Goal: Task Accomplishment & Management: Complete application form

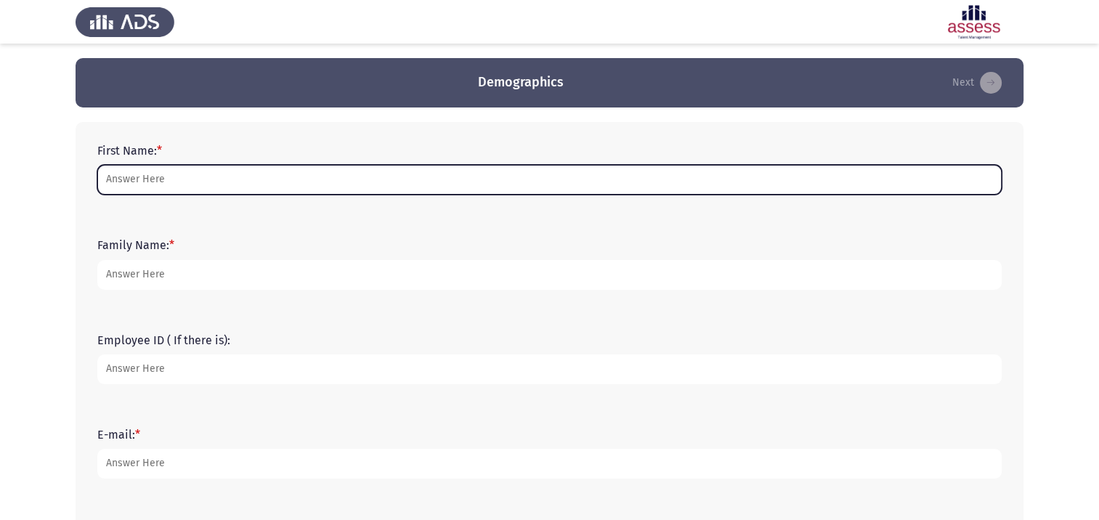
click at [166, 175] on input "First Name: *" at bounding box center [549, 180] width 905 height 30
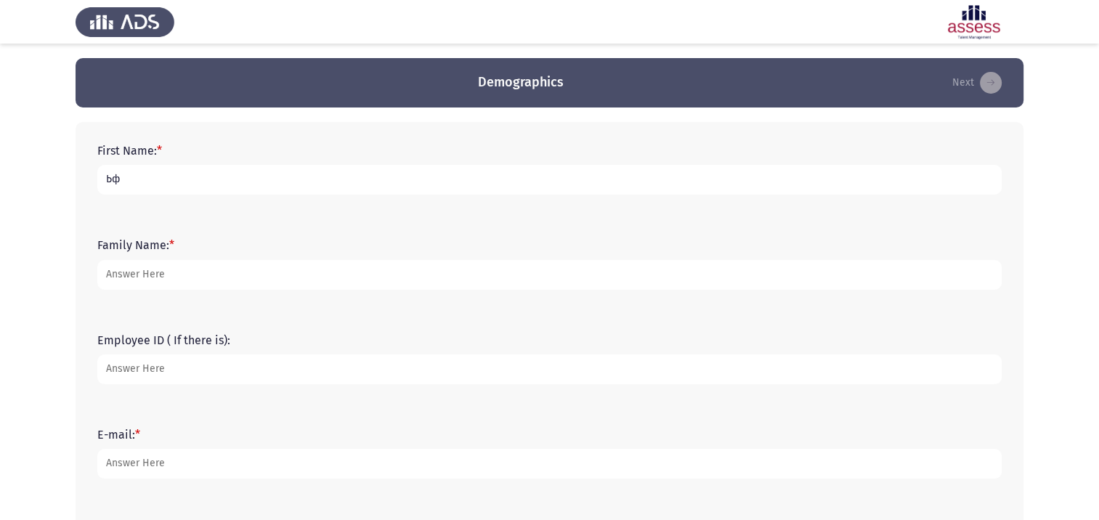
type input "Ь"
type input "m"
type input "Maxim"
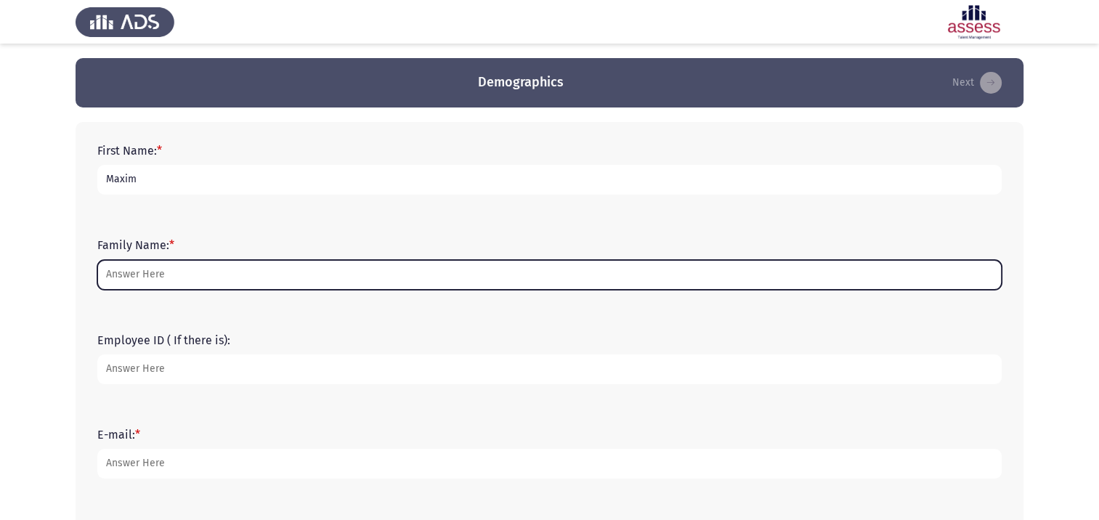
click at [166, 273] on input "Family Name: *" at bounding box center [549, 275] width 905 height 30
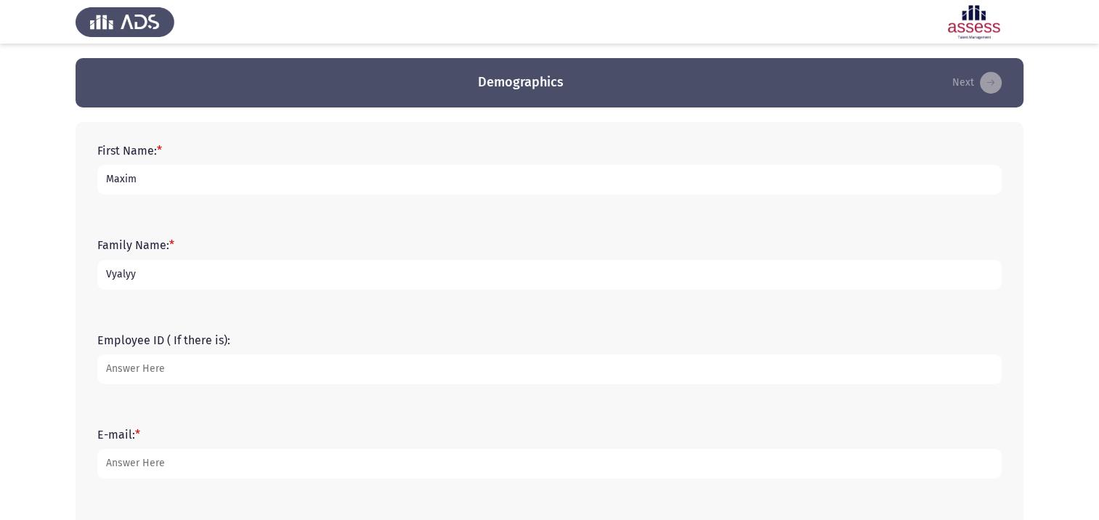
type input "Vyalyy"
click at [186, 371] on input "Employee ID ( If there is):" at bounding box center [549, 370] width 905 height 30
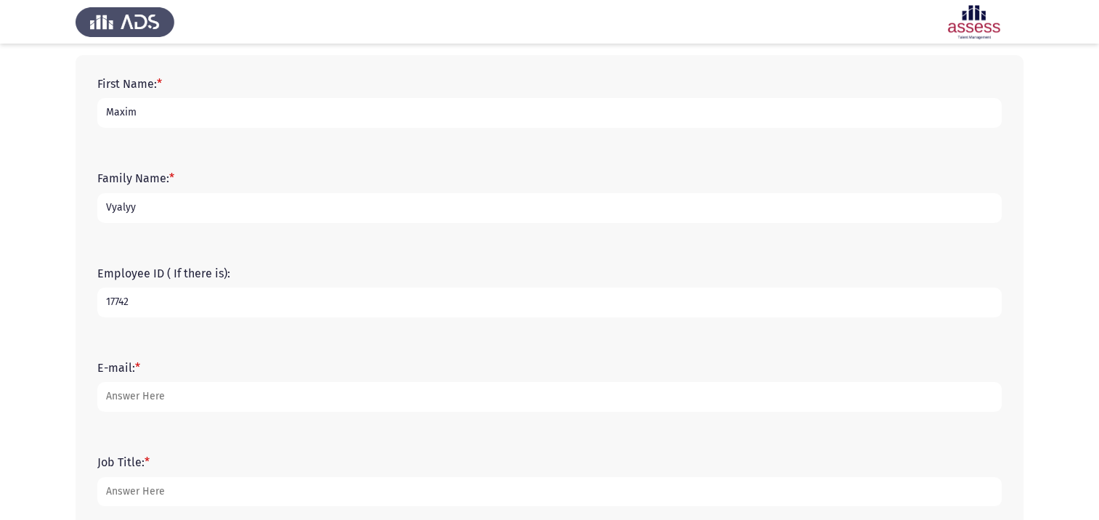
scroll to position [145, 0]
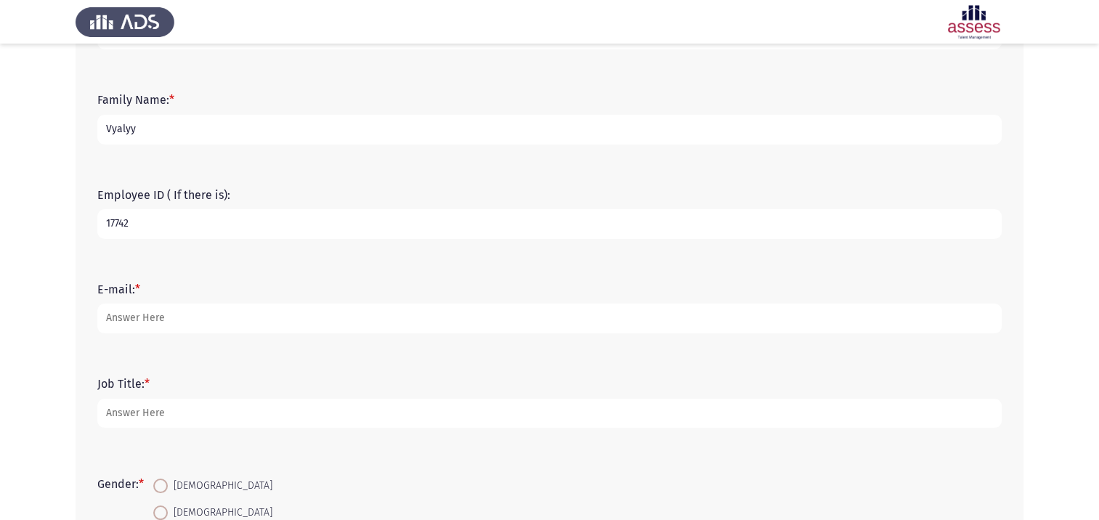
type input "17742"
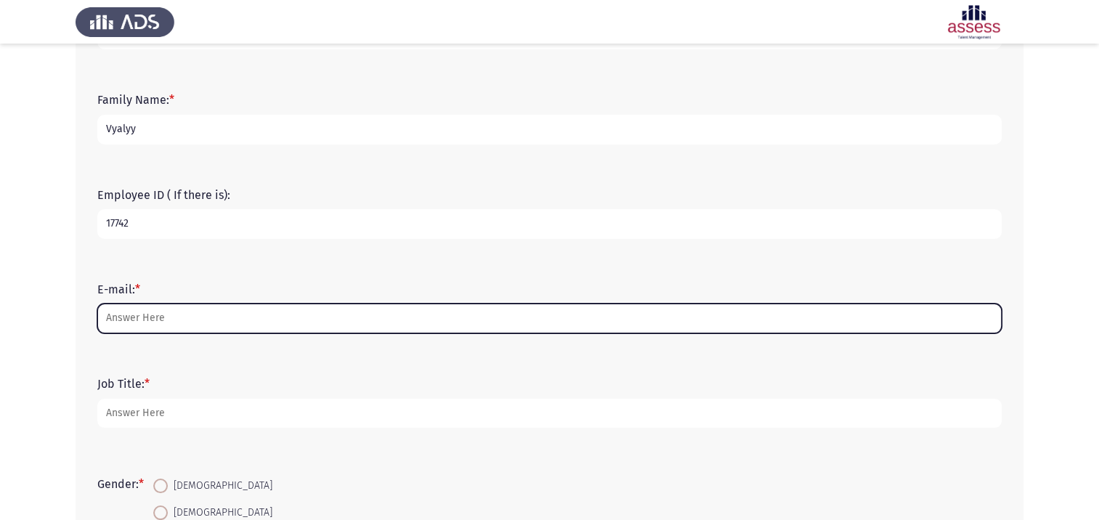
click at [145, 325] on input "E-mail: *" at bounding box center [549, 319] width 905 height 30
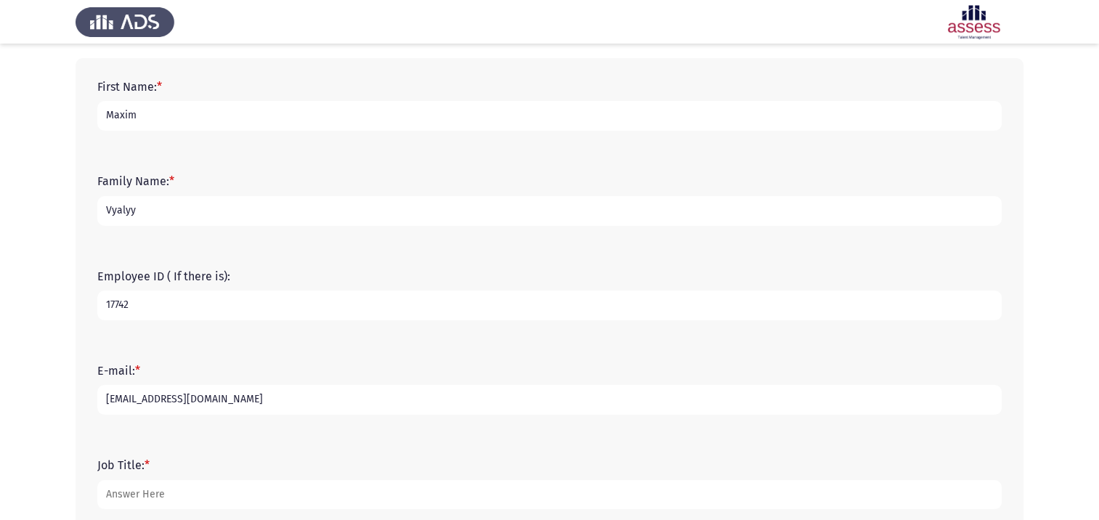
scroll to position [218, 0]
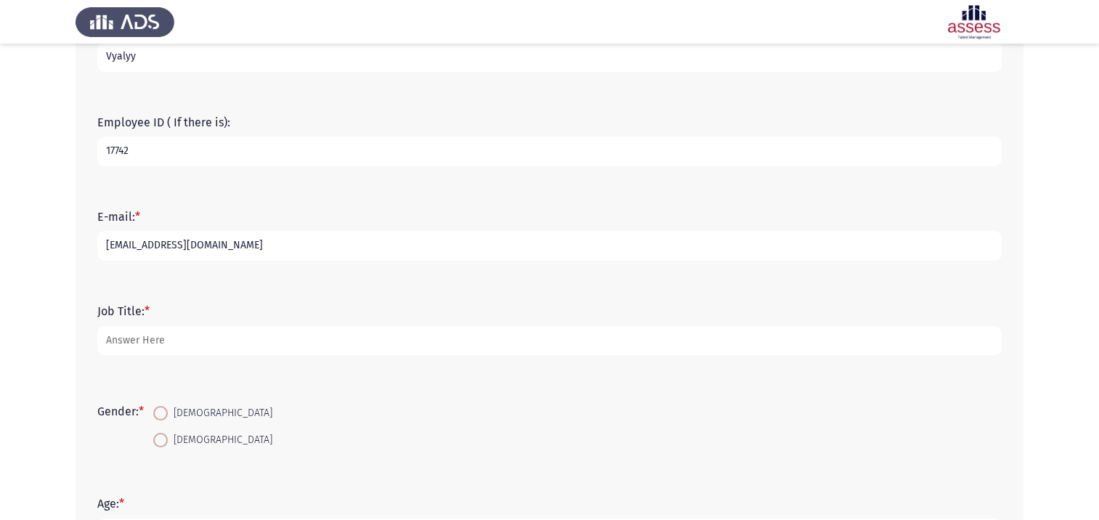
type input "[EMAIL_ADDRESS][DOMAIN_NAME]"
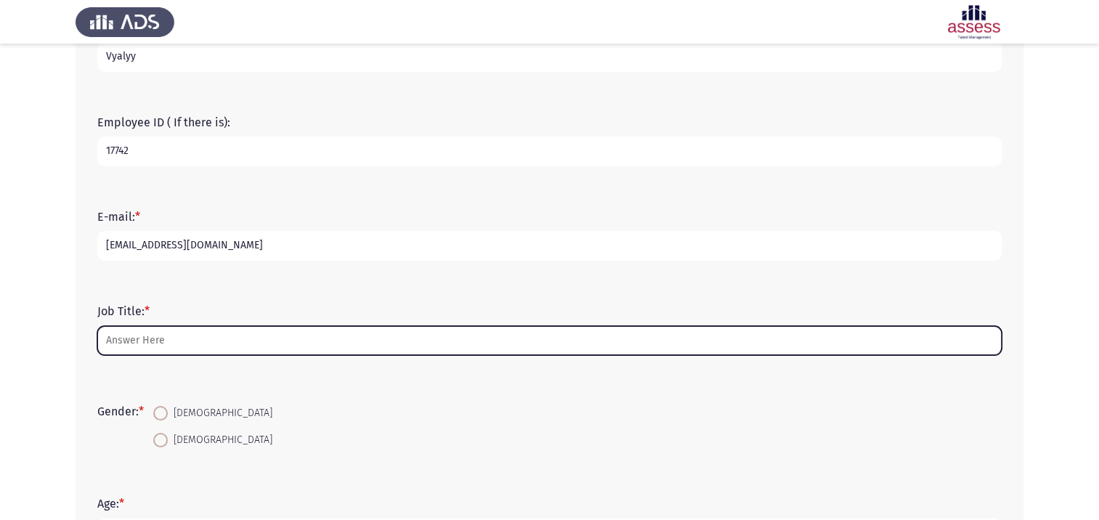
click at [198, 345] on input "Job Title: *" at bounding box center [549, 341] width 905 height 30
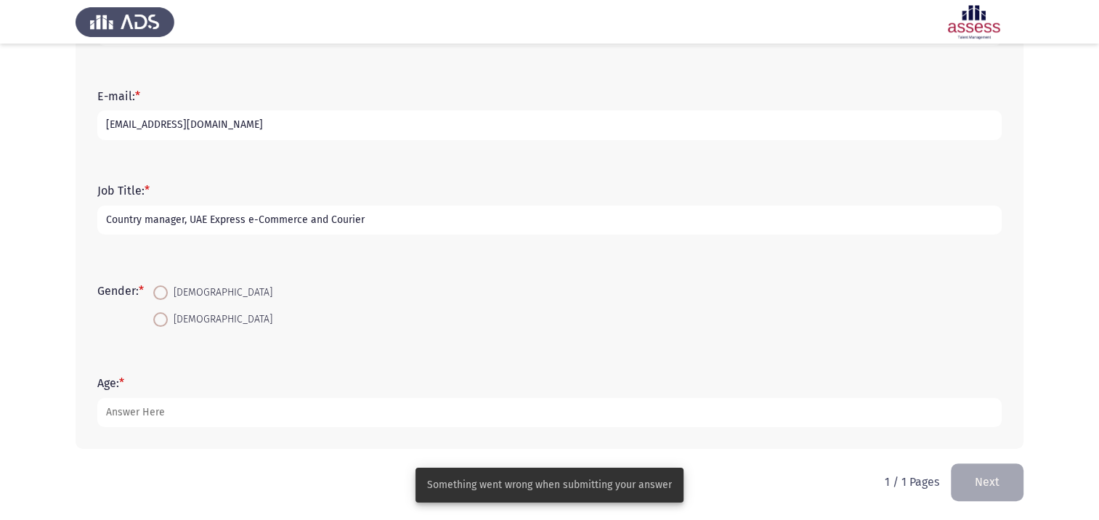
scroll to position [340, 0]
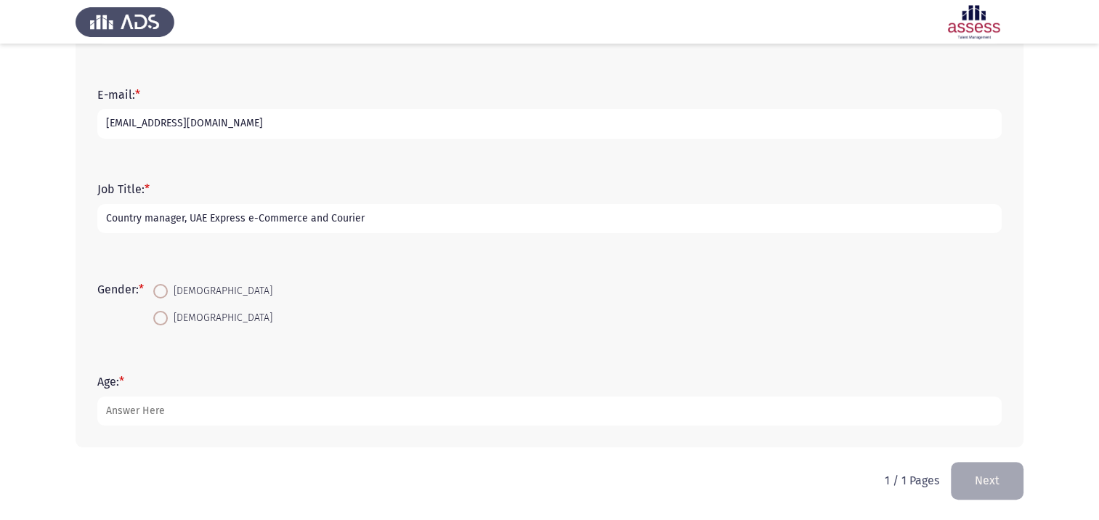
type input "Country manager, UAE Express e-Commerce and Courier"
click at [163, 295] on span at bounding box center [160, 291] width 15 height 15
click at [163, 295] on input "[DEMOGRAPHIC_DATA]" at bounding box center [160, 291] width 15 height 15
radio input "true"
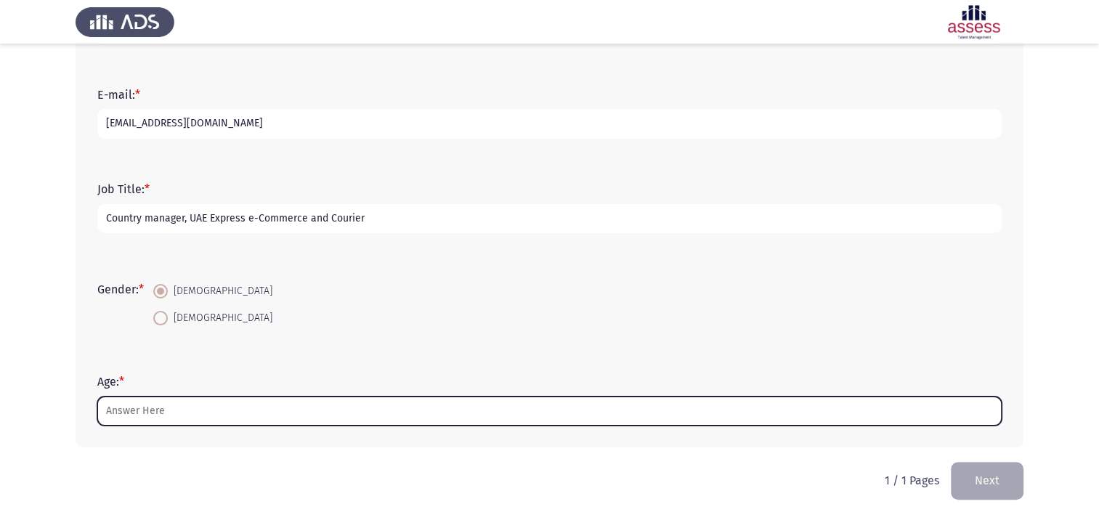
click at [142, 413] on input "Age: *" at bounding box center [549, 412] width 905 height 30
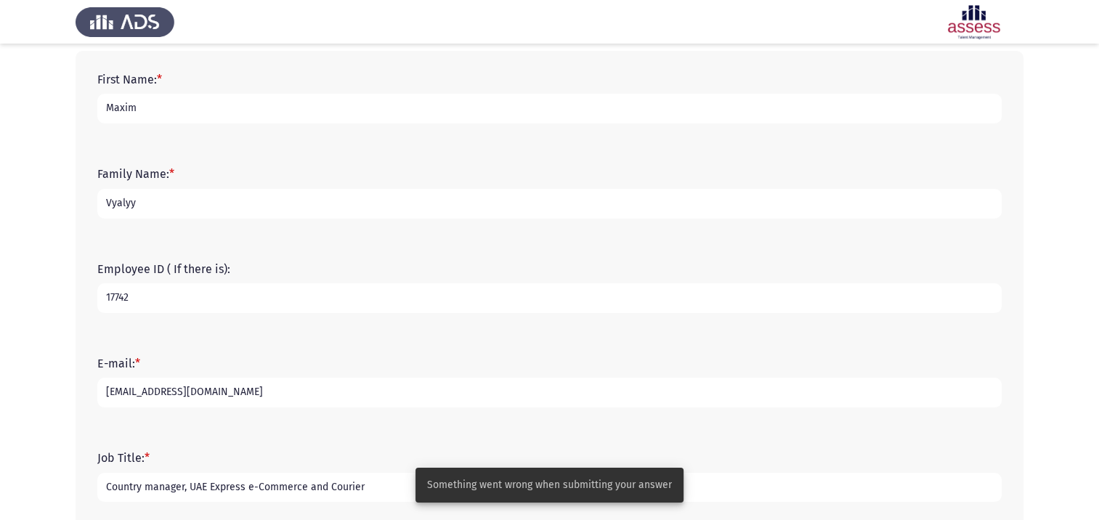
scroll to position [0, 0]
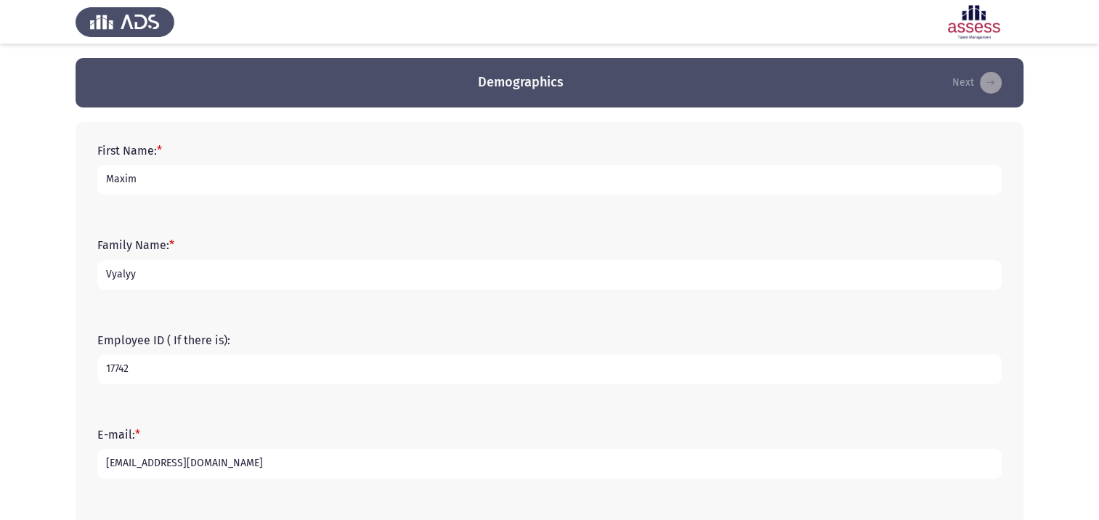
type input "43"
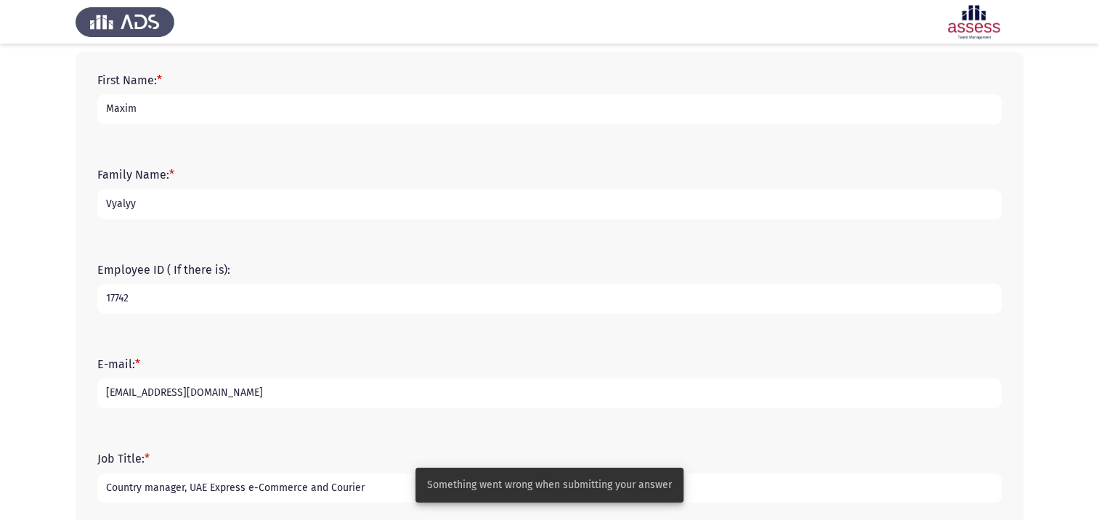
scroll to position [218, 0]
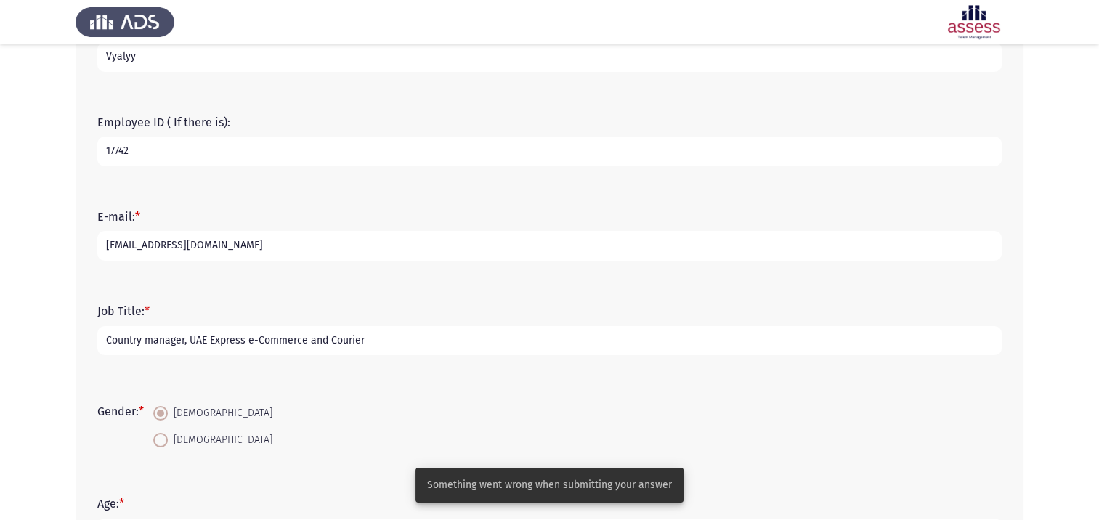
click at [189, 341] on input "Country manager, UAE Express e-Commerce and Courier" at bounding box center [549, 341] width 905 height 30
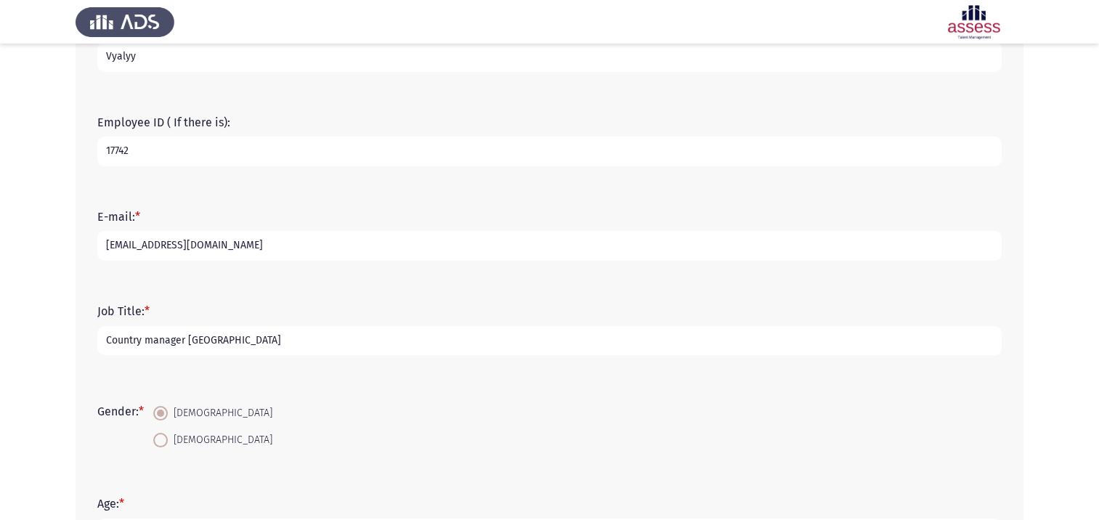
scroll to position [340, 0]
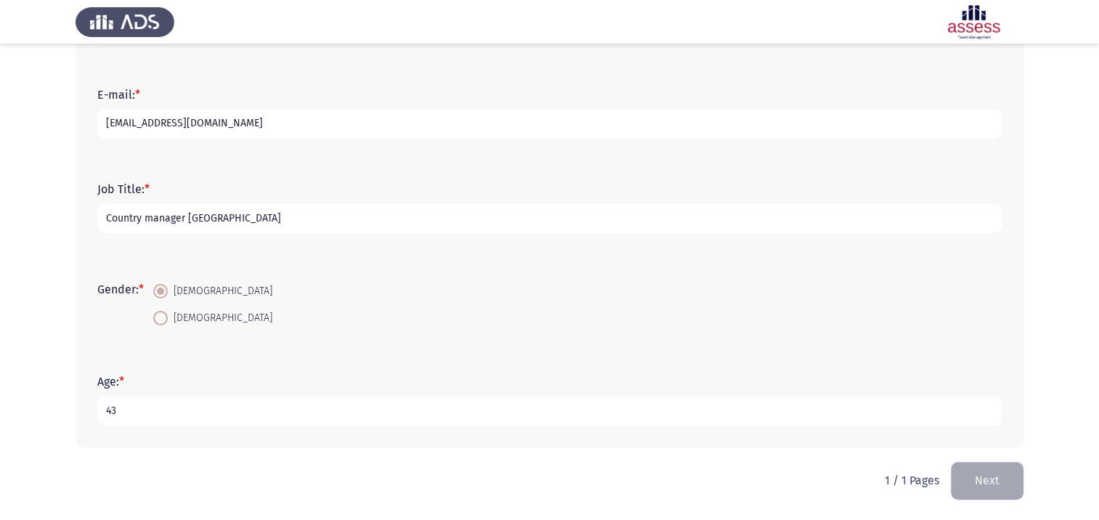
type input "Country manager [GEOGRAPHIC_DATA]"
click at [164, 292] on span at bounding box center [160, 291] width 7 height 7
click at [166, 292] on input "[DEMOGRAPHIC_DATA]" at bounding box center [160, 291] width 15 height 15
click at [157, 317] on span at bounding box center [160, 318] width 15 height 15
click at [157, 317] on input "[DEMOGRAPHIC_DATA]" at bounding box center [160, 318] width 15 height 15
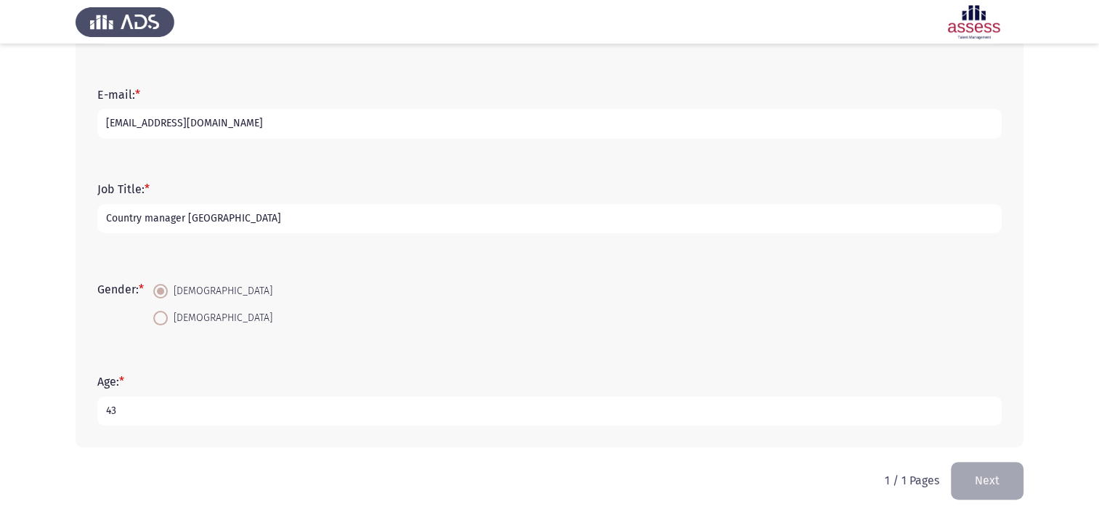
radio input "true"
click at [160, 291] on span at bounding box center [160, 291] width 15 height 15
click at [160, 291] on input "[DEMOGRAPHIC_DATA]" at bounding box center [160, 291] width 15 height 15
radio input "true"
click at [988, 472] on button "Next" at bounding box center [987, 480] width 73 height 37
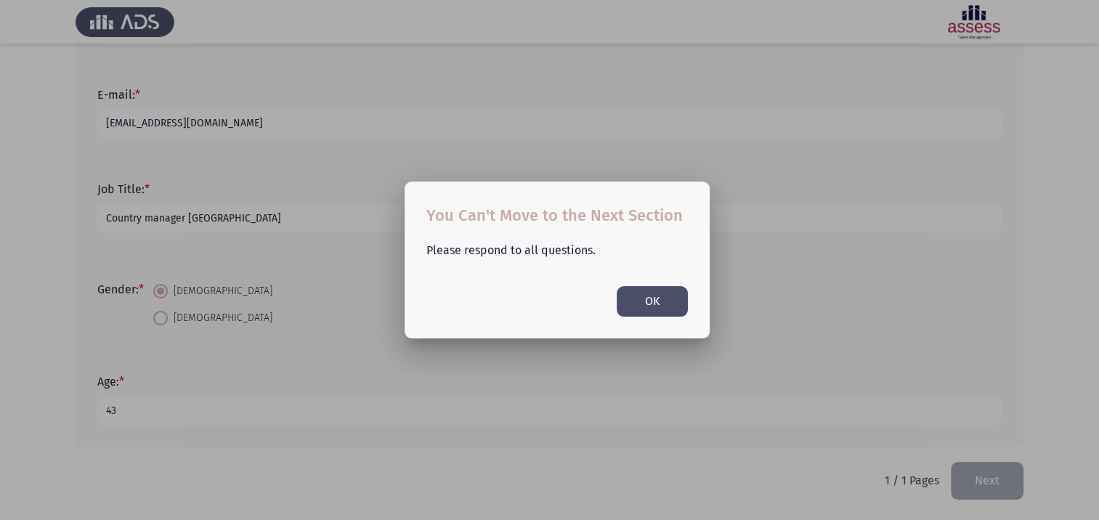
scroll to position [0, 0]
click at [642, 304] on button "OK" at bounding box center [652, 301] width 71 height 30
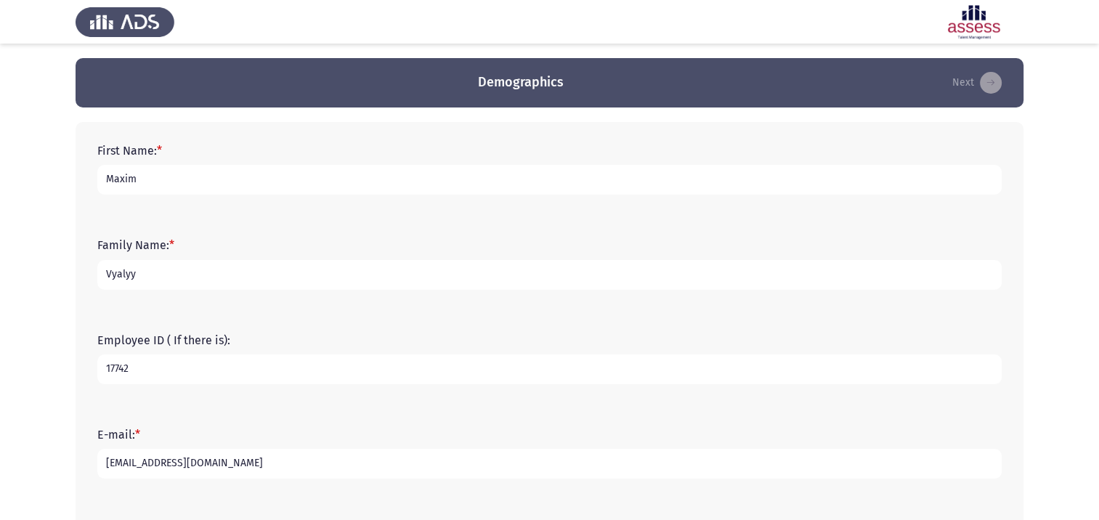
scroll to position [340, 0]
